Goal: Check status: Check status

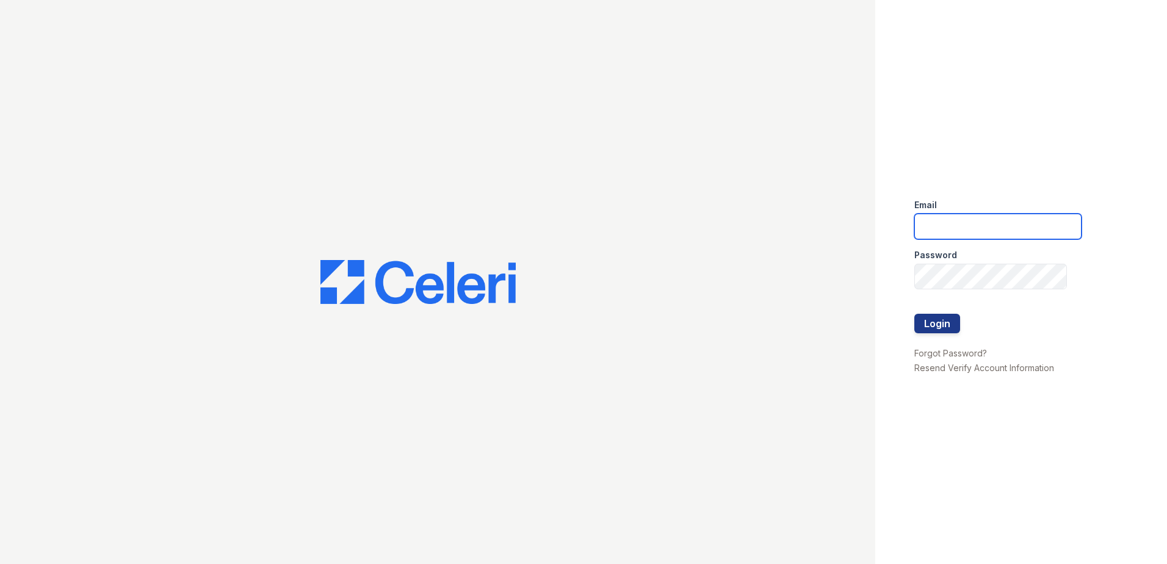
click at [956, 214] on input "email" at bounding box center [997, 227] width 167 height 26
type input "lawilliams@trinity-pm.com"
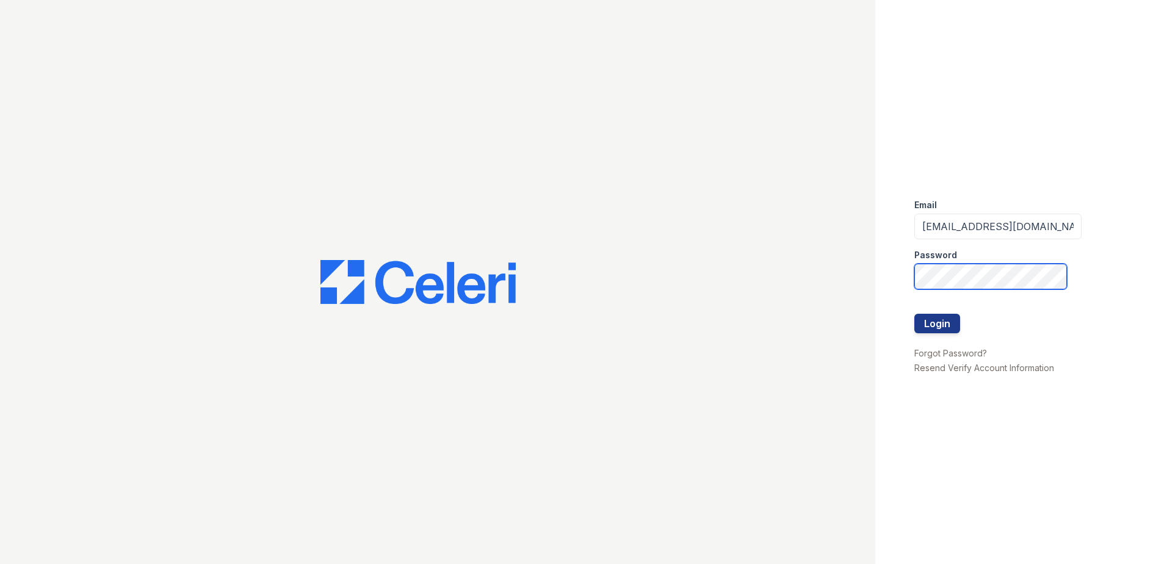
click at [914, 314] on button "Login" at bounding box center [937, 324] width 46 height 20
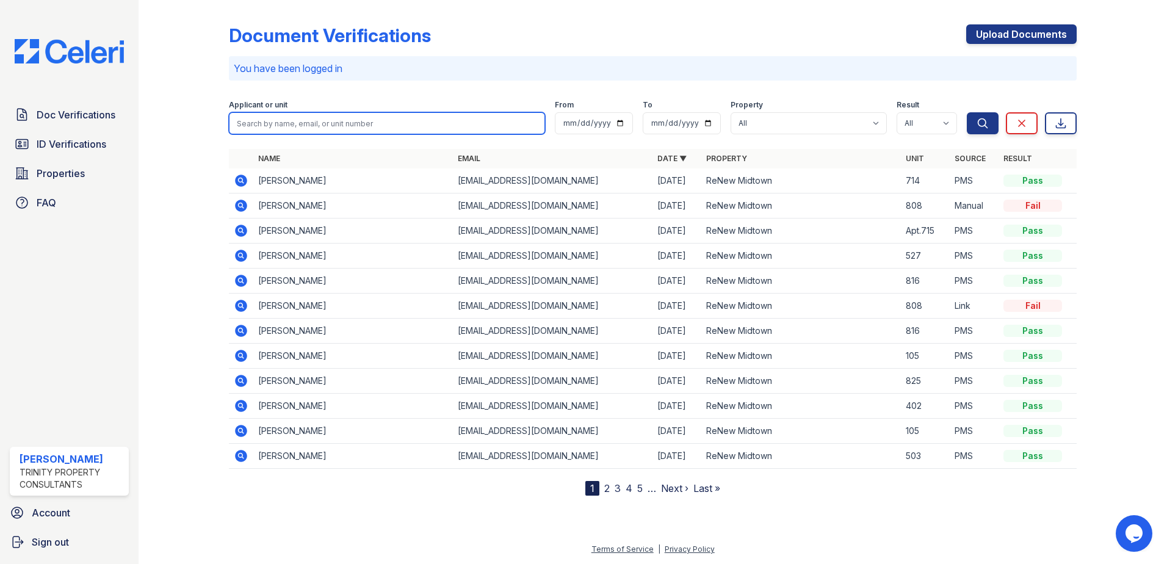
click at [323, 130] on input "search" at bounding box center [387, 123] width 316 height 22
type input "maya"
click at [967, 112] on button "Search" at bounding box center [983, 123] width 32 height 22
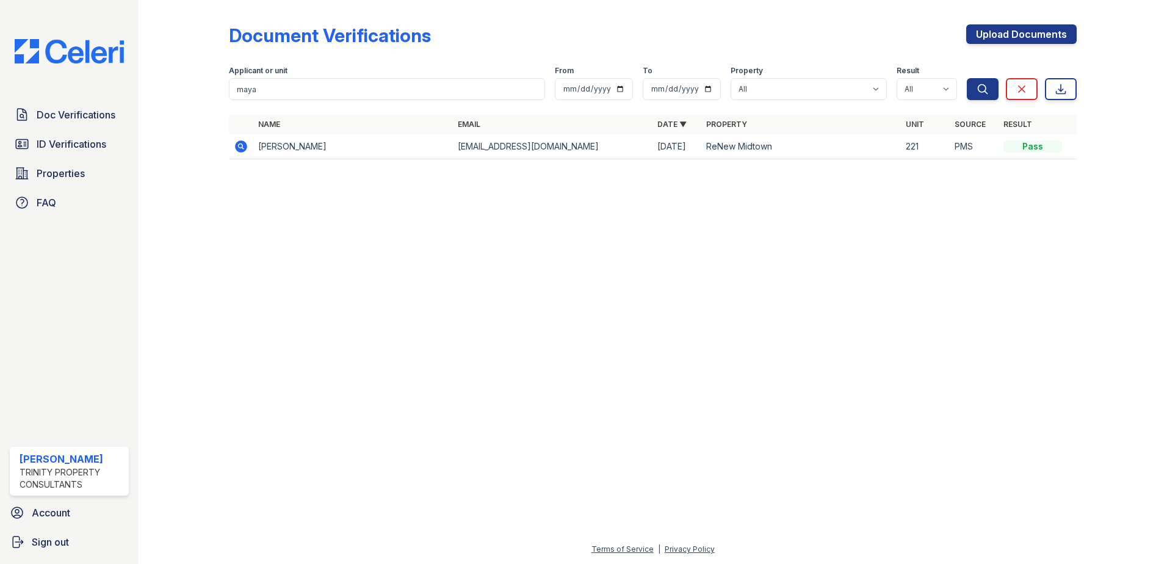
click at [248, 143] on icon at bounding box center [241, 146] width 15 height 15
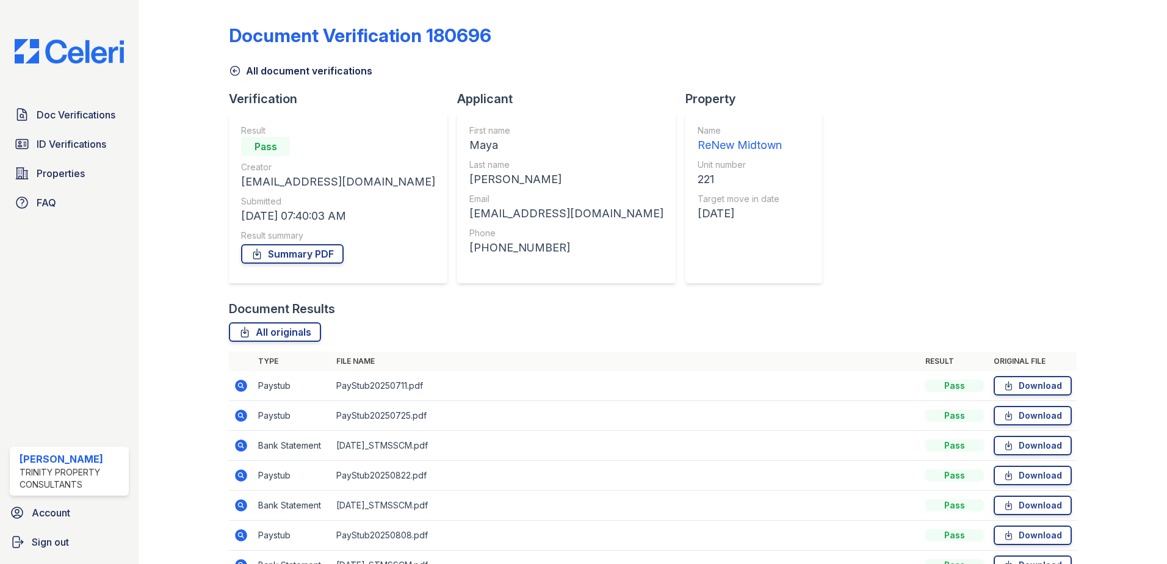
click at [244, 143] on div "Pass" at bounding box center [265, 147] width 49 height 20
click at [310, 260] on link "Summary PDF" at bounding box center [292, 254] width 103 height 20
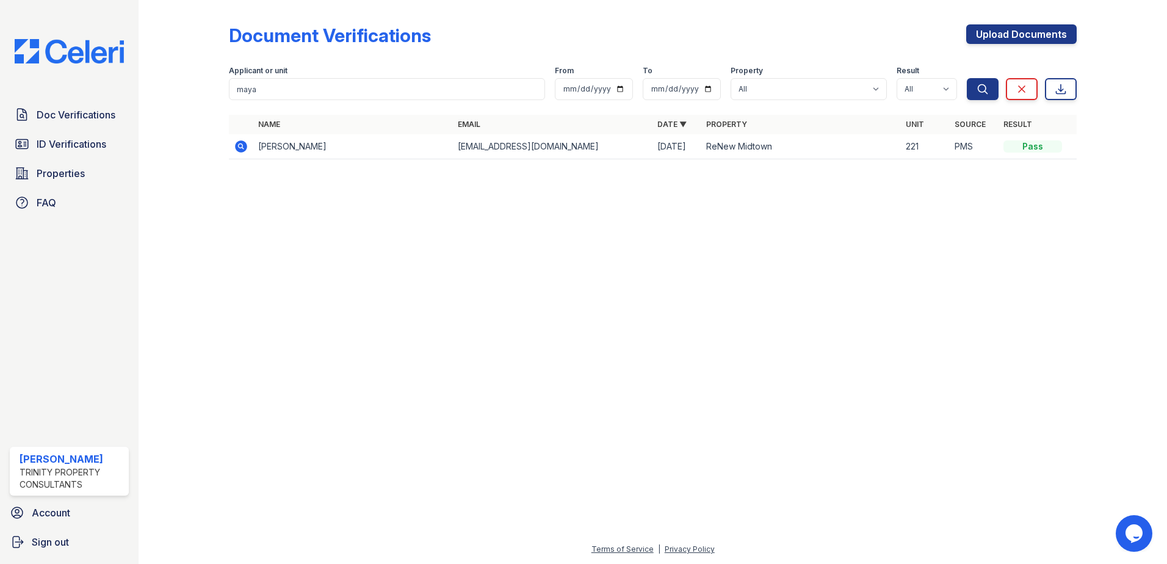
click at [243, 144] on icon at bounding box center [241, 146] width 12 height 12
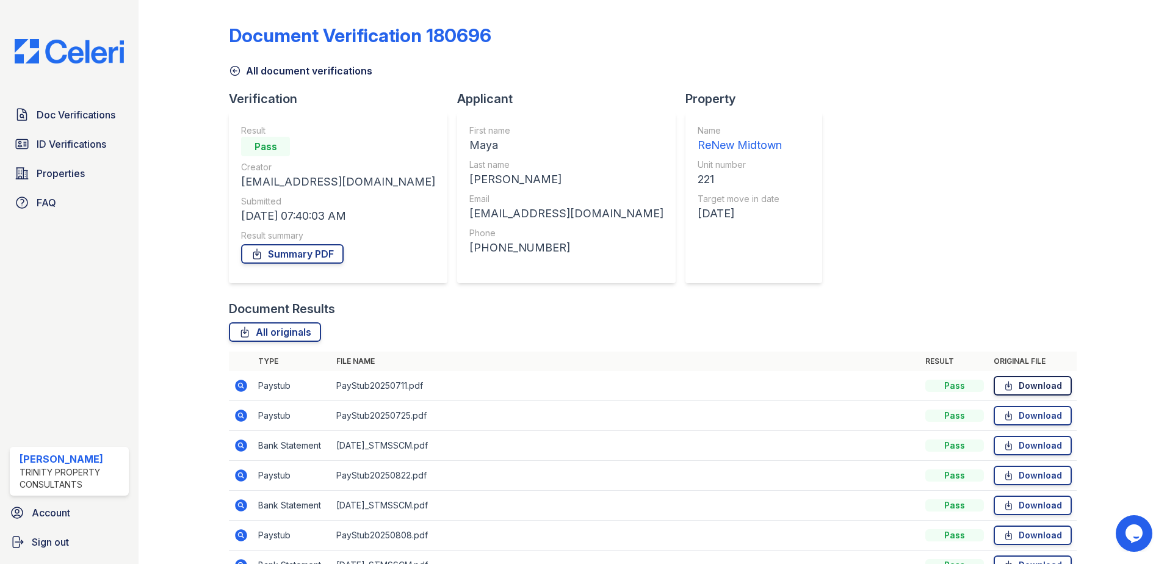
click at [1003, 383] on icon at bounding box center [1008, 386] width 10 height 12
click at [37, 142] on span "ID Verifications" at bounding box center [72, 144] width 70 height 15
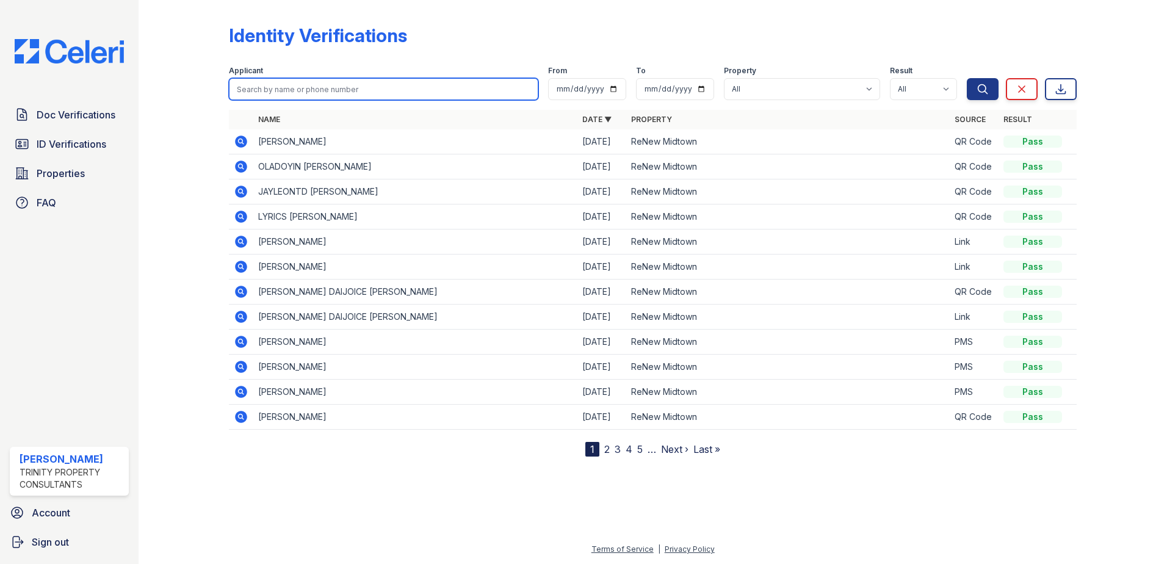
click at [248, 87] on input "search" at bounding box center [383, 89] width 309 height 22
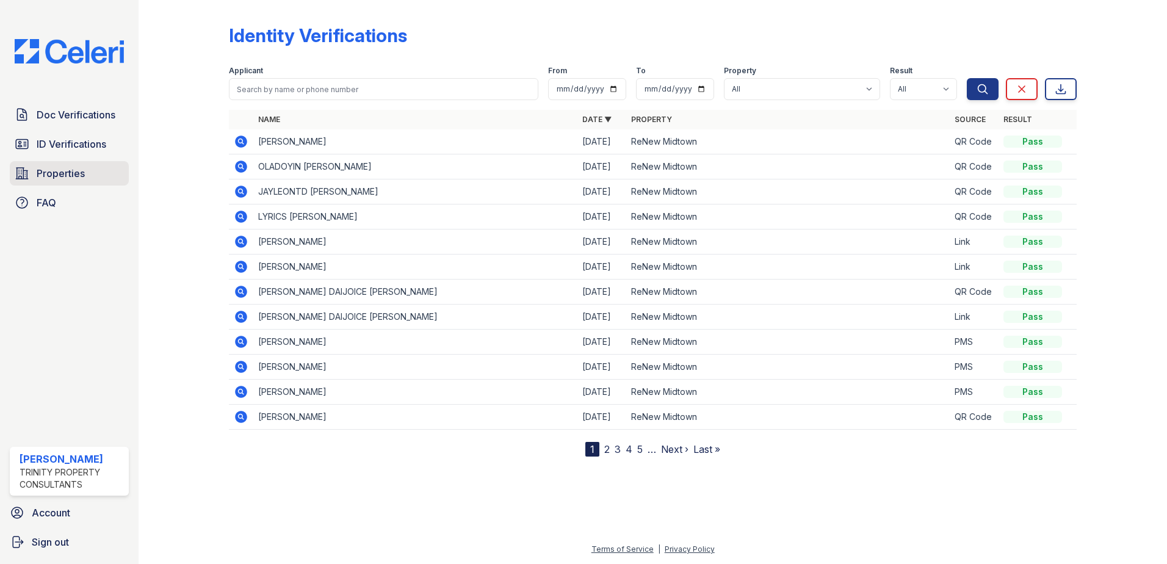
click at [115, 182] on link "Properties" at bounding box center [69, 173] width 119 height 24
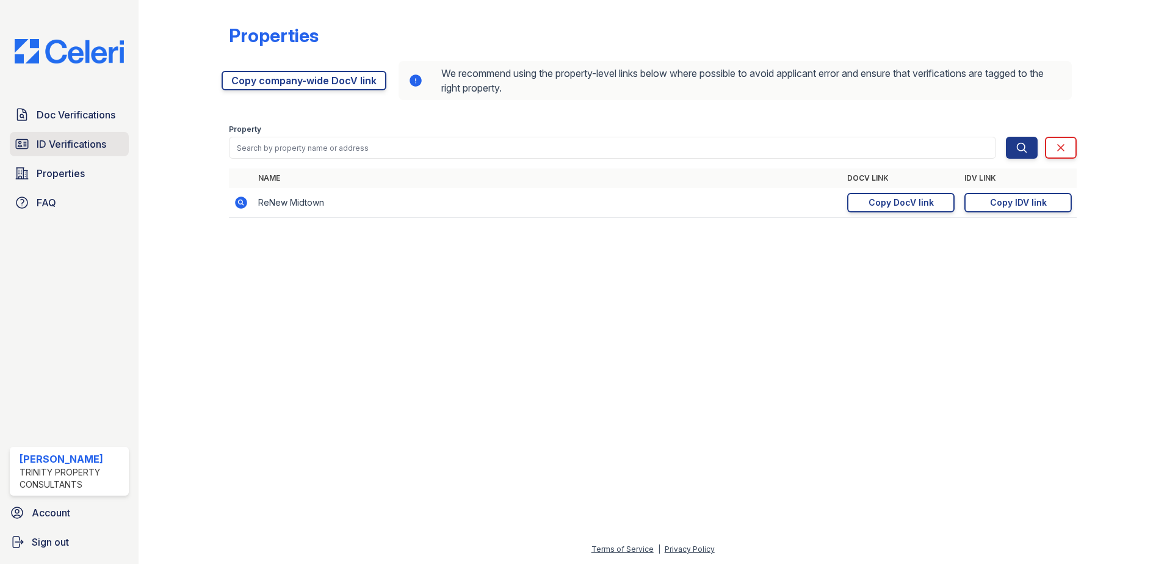
click at [80, 146] on span "ID Verifications" at bounding box center [72, 144] width 70 height 15
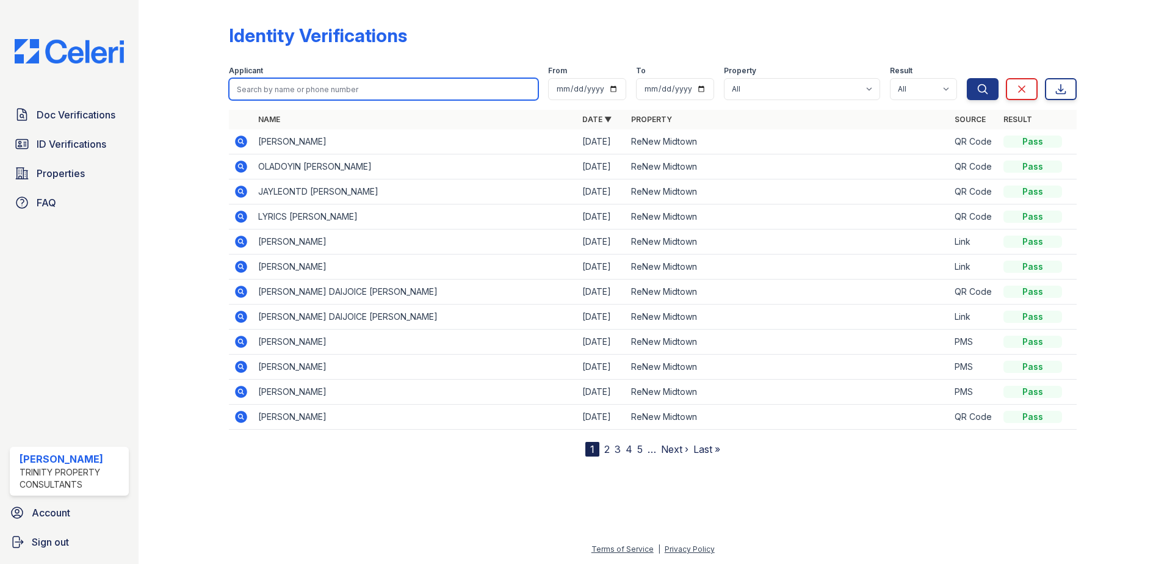
click at [315, 90] on input "search" at bounding box center [383, 89] width 309 height 22
type input "j"
type input "maya"
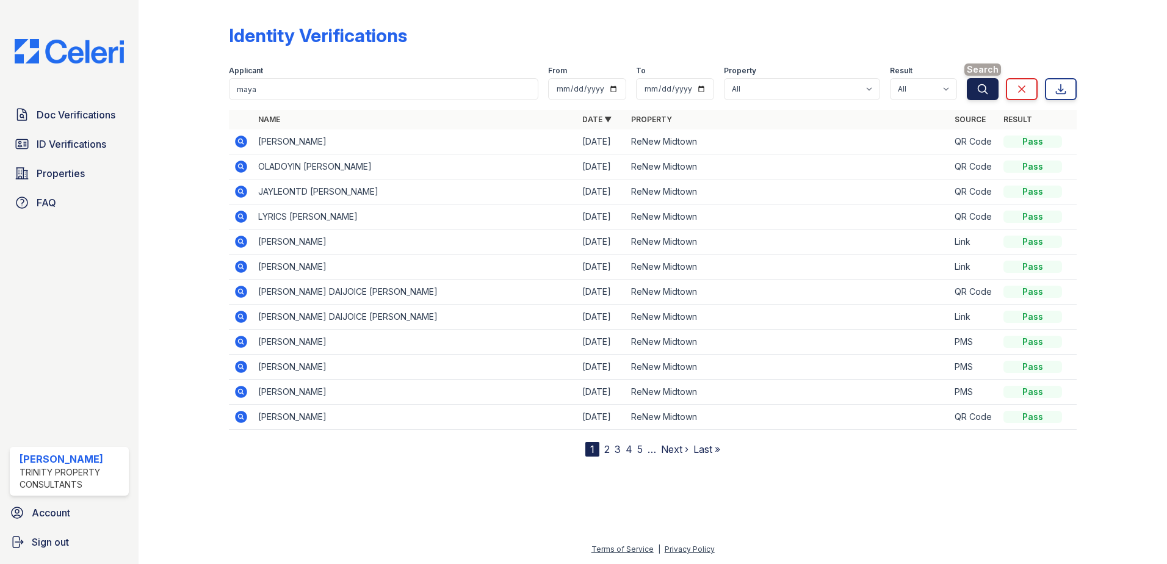
click at [987, 90] on icon "submit" at bounding box center [982, 89] width 12 height 12
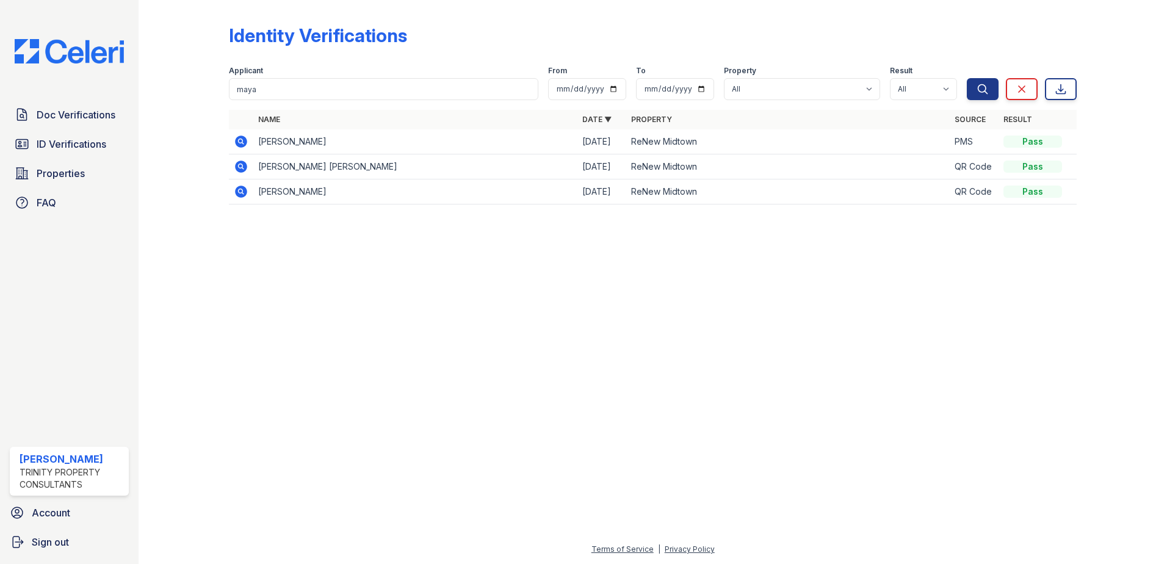
click at [238, 139] on icon at bounding box center [241, 141] width 12 height 12
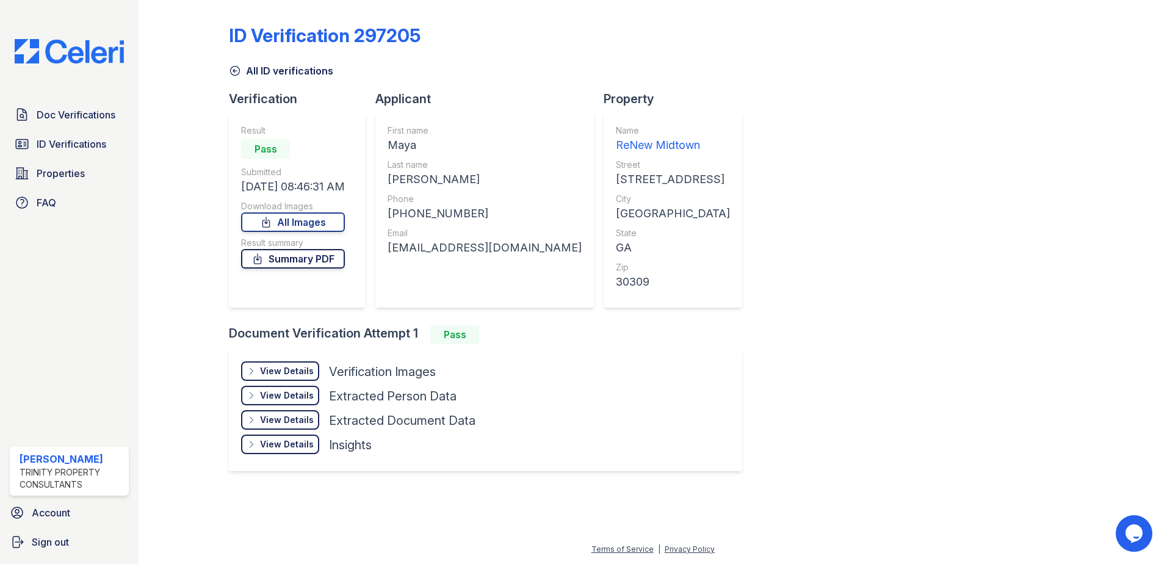
click at [311, 261] on link "Summary PDF" at bounding box center [293, 259] width 104 height 20
drag, startPoint x: 918, startPoint y: 475, endPoint x: 860, endPoint y: 456, distance: 60.6
click at [907, 466] on div "ID Verification 297205 All ID verifications Verification Result Pass Submitted …" at bounding box center [653, 246] width 848 height 483
